Goal: Task Accomplishment & Management: Use online tool/utility

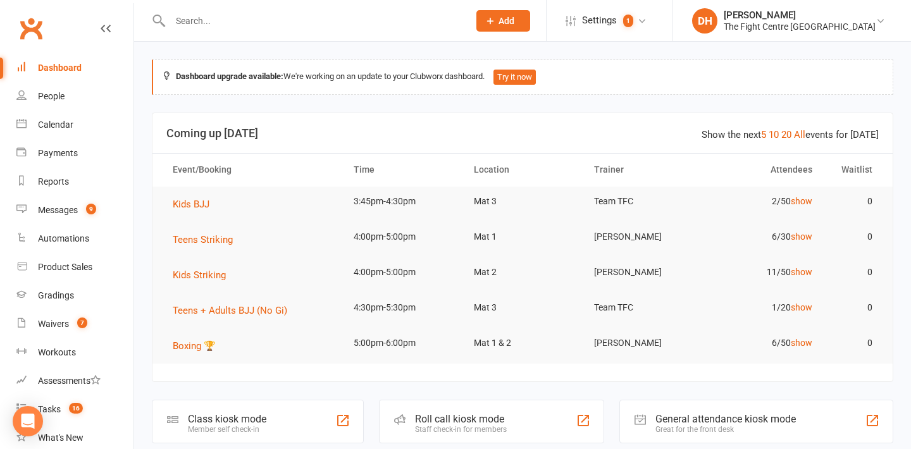
click at [460, 416] on div "Roll call kiosk mode" at bounding box center [461, 419] width 92 height 12
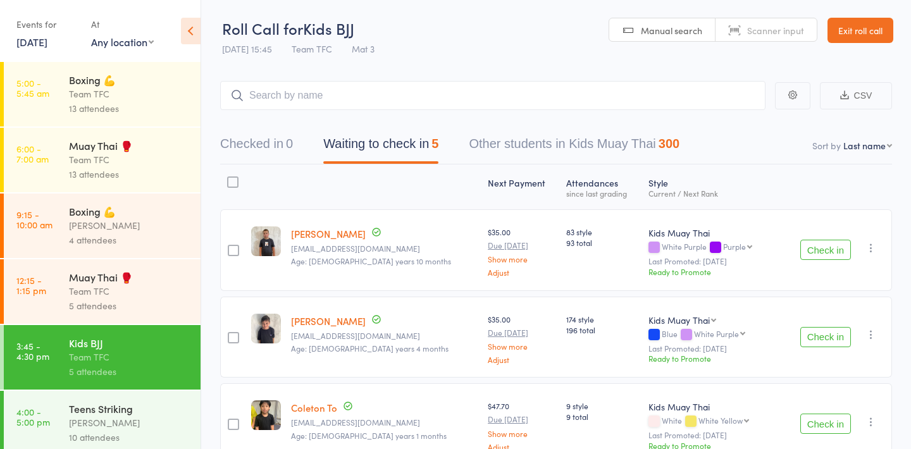
click at [28, 42] on link "[DATE]" at bounding box center [31, 42] width 31 height 14
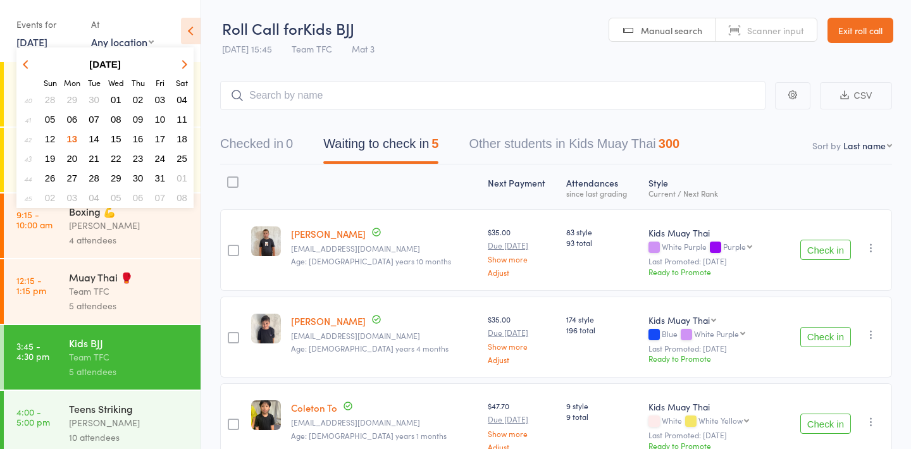
click at [75, 121] on span "06" at bounding box center [72, 119] width 11 height 11
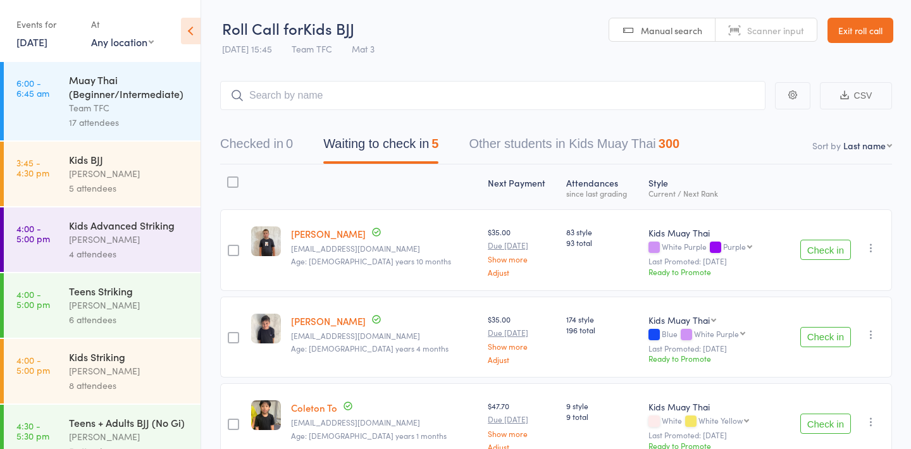
click at [47, 40] on link "[DATE]" at bounding box center [31, 42] width 31 height 14
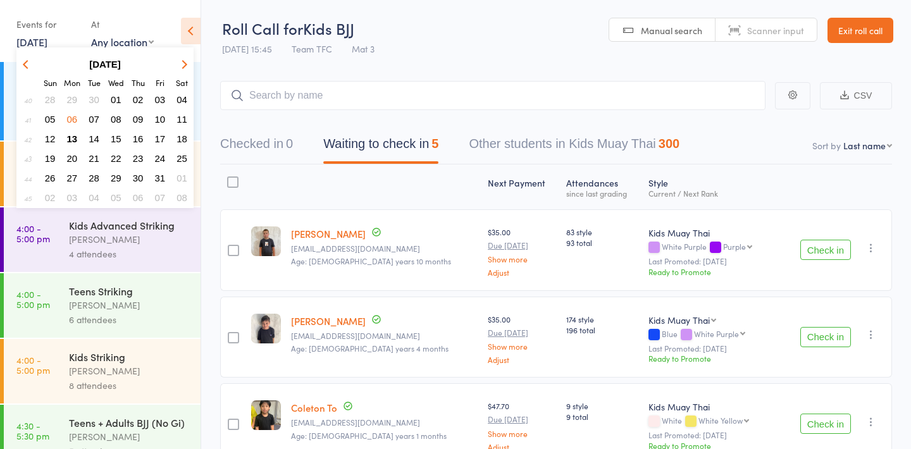
click at [96, 121] on span "07" at bounding box center [94, 119] width 11 height 11
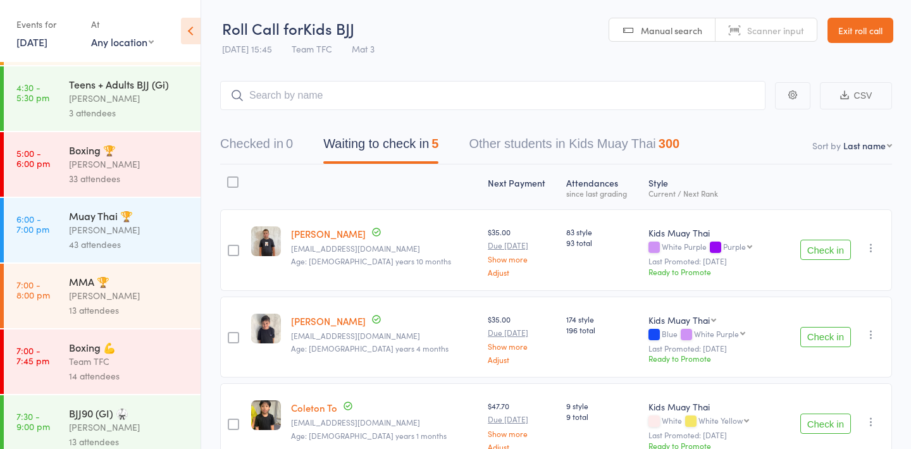
scroll to position [592, 0]
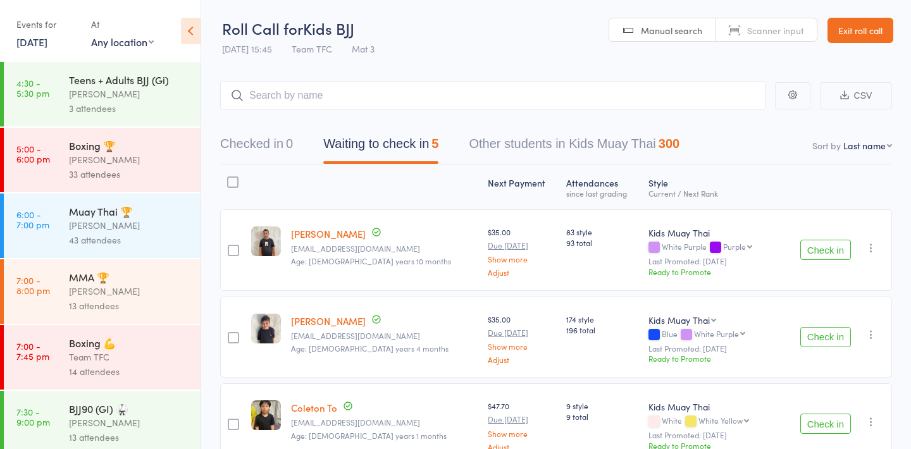
click at [94, 233] on div "[PERSON_NAME]" at bounding box center [129, 225] width 121 height 15
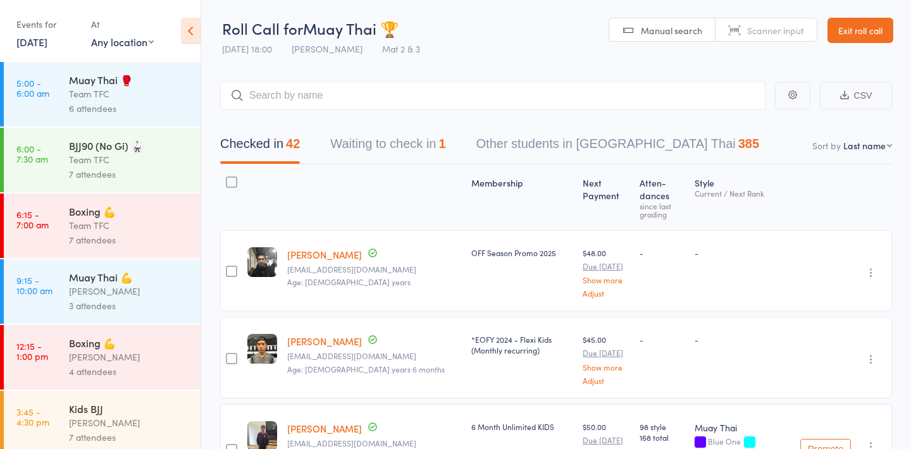
click at [864, 37] on link "Exit roll call" at bounding box center [861, 30] width 66 height 25
